Goal: Information Seeking & Learning: Find specific fact

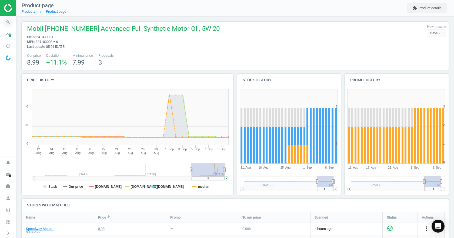
click at [6, 26] on icon "search" at bounding box center [8, 22] width 10 height 10
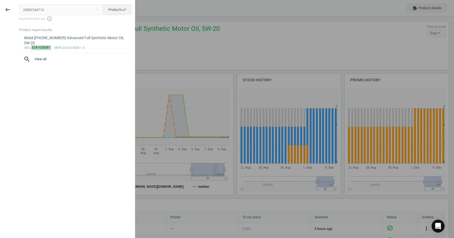
type input "25850184710"
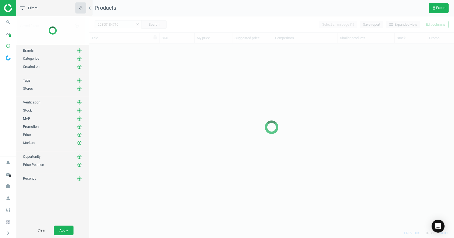
scroll to position [176, 361]
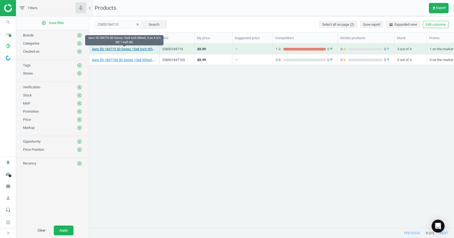
click at [137, 49] on link "Aero 50-184710 50 Series 15x8 Inch Wheel, 5 on 4-3/4 BP, 1 Inch BS" at bounding box center [124, 49] width 65 height 5
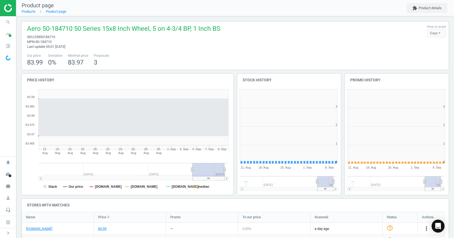
scroll to position [116, 111]
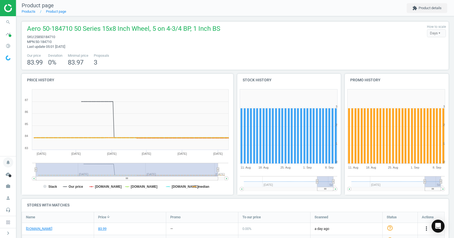
drag, startPoint x: 192, startPoint y: 168, endPoint x: 8, endPoint y: 161, distance: 183.6
click at [8, 161] on section "search Search timeline Data delivery Overview Matches dashboard Matches Rematch…" at bounding box center [227, 119] width 454 height 238
drag, startPoint x: 219, startPoint y: 171, endPoint x: 250, endPoint y: 172, distance: 31.4
click at [250, 172] on div "Price history Created with Highstock 6.2.0 Stack Our price [DOMAIN_NAME] [DOMAI…" at bounding box center [235, 136] width 431 height 125
drag, startPoint x: 36, startPoint y: 174, endPoint x: 187, endPoint y: 171, distance: 150.6
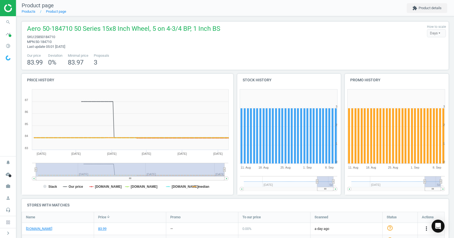
click at [187, 171] on rect at bounding box center [130, 170] width 189 height 14
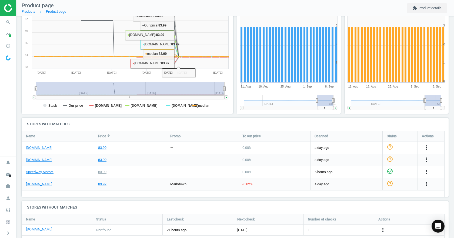
scroll to position [95, 0]
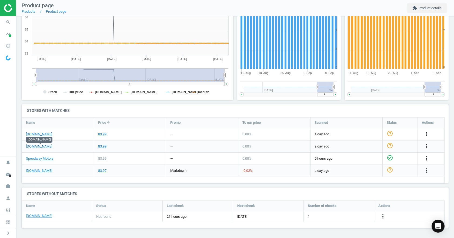
click at [38, 146] on link "[DOMAIN_NAME]" at bounding box center [39, 146] width 26 height 5
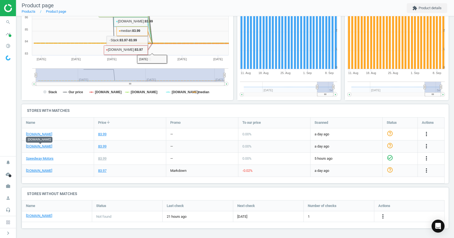
scroll to position [0, 0]
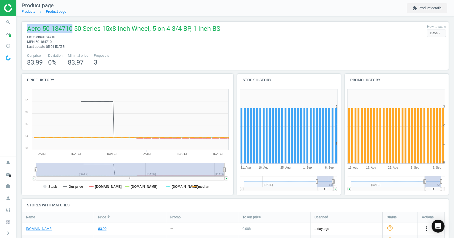
drag, startPoint x: 72, startPoint y: 28, endPoint x: 28, endPoint y: 28, distance: 44.3
click at [28, 28] on span "Aero 50-184710 50 Series 15x8 Inch Wheel, 5 on 4-3/4 BP, 1 Inch BS" at bounding box center [123, 29] width 193 height 10
copy span "Aero 50-184710"
click at [11, 22] on icon "search" at bounding box center [8, 22] width 10 height 10
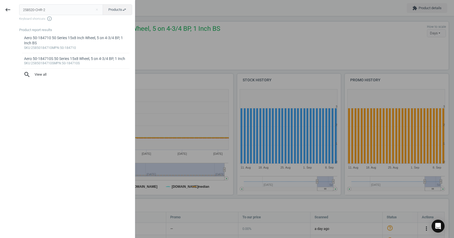
type input "258520-CHR-2"
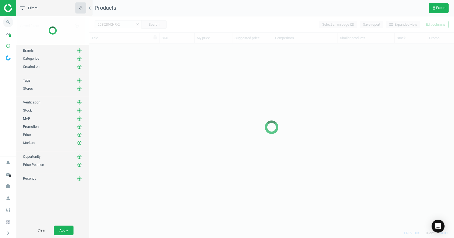
scroll to position [176, 361]
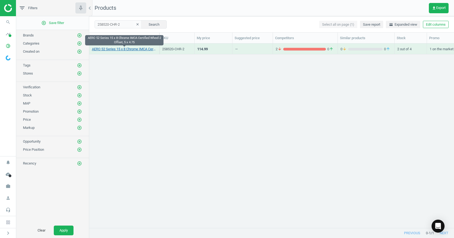
click at [130, 48] on link "AERO 52 Series 15 x 8 Chrome IMCA Certified Wheel-2 Offset, 5 x 4.75" at bounding box center [124, 49] width 65 height 5
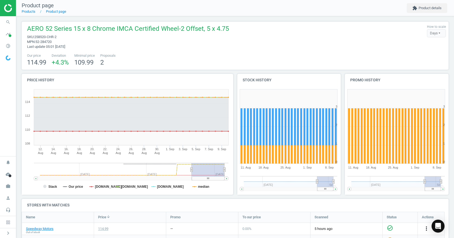
scroll to position [81, 0]
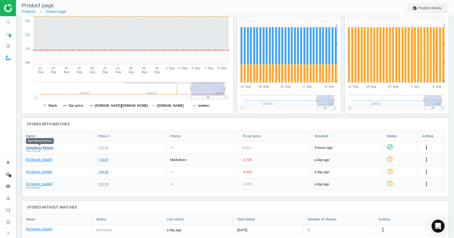
click at [41, 149] on link "Speedway Motors" at bounding box center [40, 147] width 28 height 5
click at [38, 172] on link "[DOMAIN_NAME]" at bounding box center [39, 172] width 26 height 5
click at [42, 186] on link "[DOMAIN_NAME]" at bounding box center [39, 184] width 26 height 5
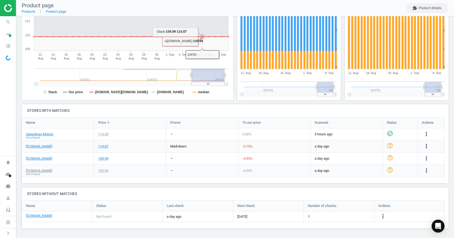
scroll to position [0, 0]
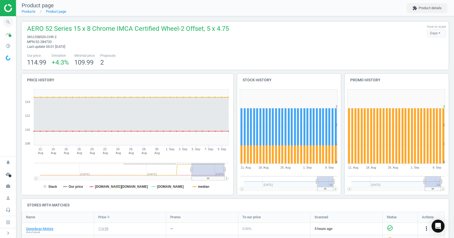
click at [2, 23] on span "search" at bounding box center [8, 22] width 16 height 12
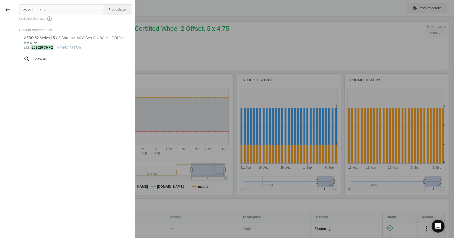
type input "258500-BLK-3"
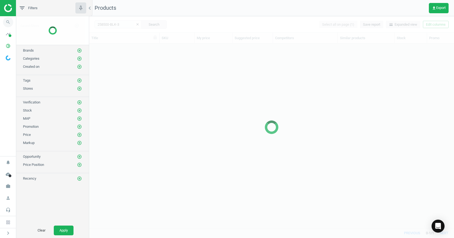
scroll to position [176, 361]
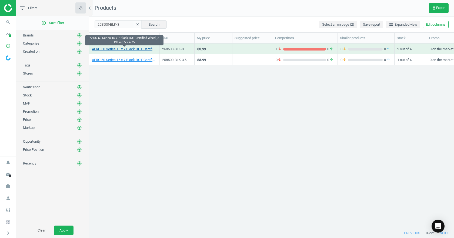
click at [113, 51] on link "AERO 50 Series 15 x 7 Black DOT Certified Wheel, 3 Offset, 5 x 4.75" at bounding box center [124, 49] width 65 height 5
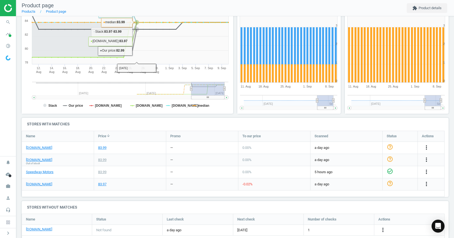
scroll to position [95, 0]
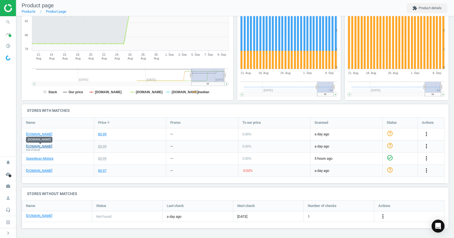
click at [46, 145] on link "[DOMAIN_NAME]" at bounding box center [39, 146] width 26 height 5
click at [35, 134] on link "[DOMAIN_NAME]" at bounding box center [39, 134] width 26 height 5
click at [35, 161] on link "Speedway Motors" at bounding box center [40, 158] width 28 height 5
click at [88, 160] on div "Speedway Motors" at bounding box center [58, 159] width 72 height 12
click at [100, 159] on div "83.99" at bounding box center [102, 158] width 8 height 5
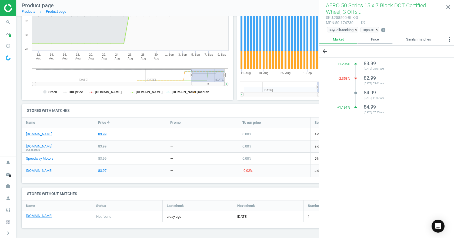
click at [369, 38] on link "Price" at bounding box center [374, 39] width 35 height 9
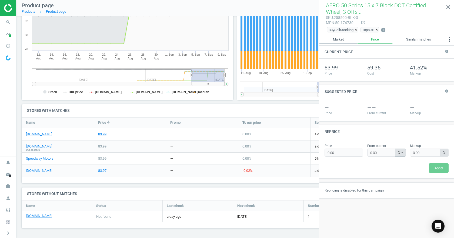
drag, startPoint x: 341, startPoint y: 44, endPoint x: 354, endPoint y: 36, distance: 15.3
click at [340, 44] on li "Market" at bounding box center [338, 40] width 38 height 11
click at [450, 8] on icon "close" at bounding box center [448, 7] width 6 height 6
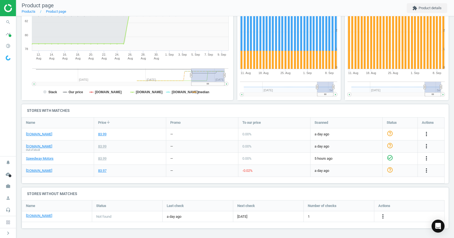
scroll to position [0, 0]
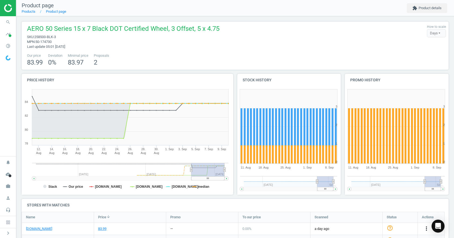
click at [28, 8] on span "Product page" at bounding box center [38, 5] width 32 height 6
click at [28, 11] on link "Products" at bounding box center [29, 11] width 14 height 4
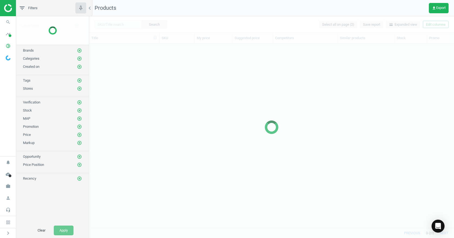
scroll to position [176, 361]
